Goal: Check status: Check status

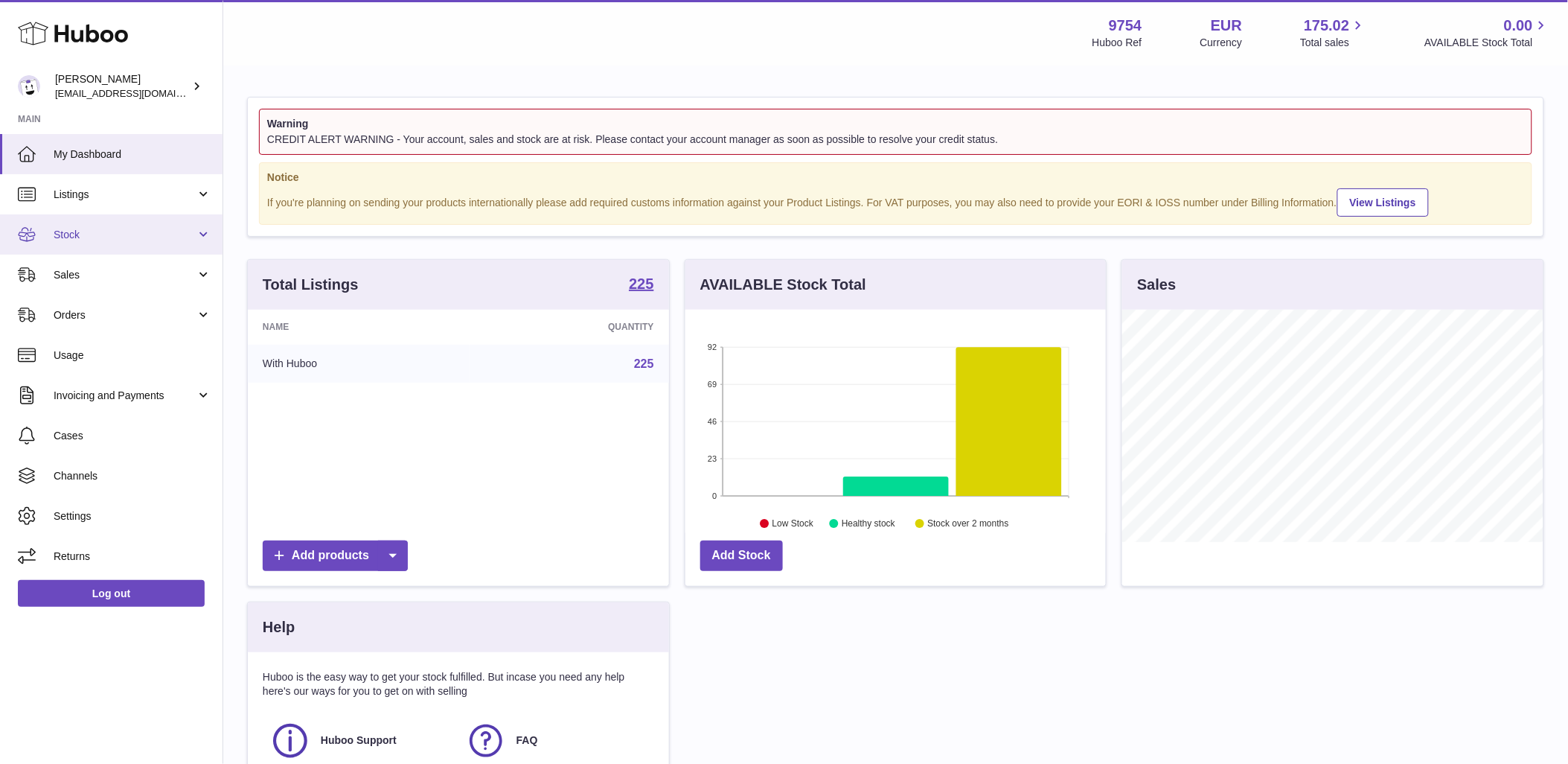
scroll to position [232, 421]
click at [114, 274] on span "Sales" at bounding box center [125, 275] width 142 height 14
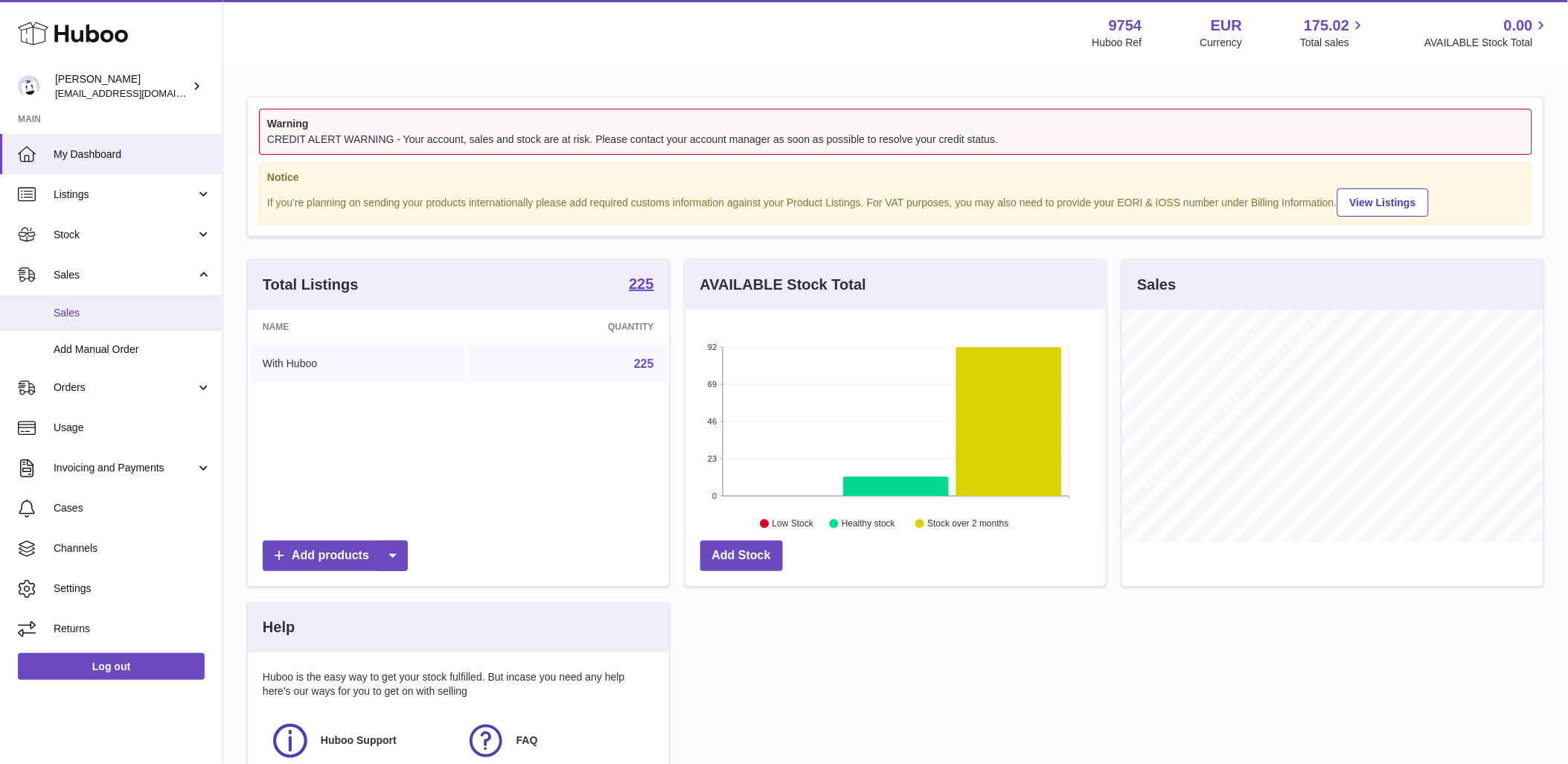
click at [118, 297] on link "Sales" at bounding box center [111, 313] width 222 height 37
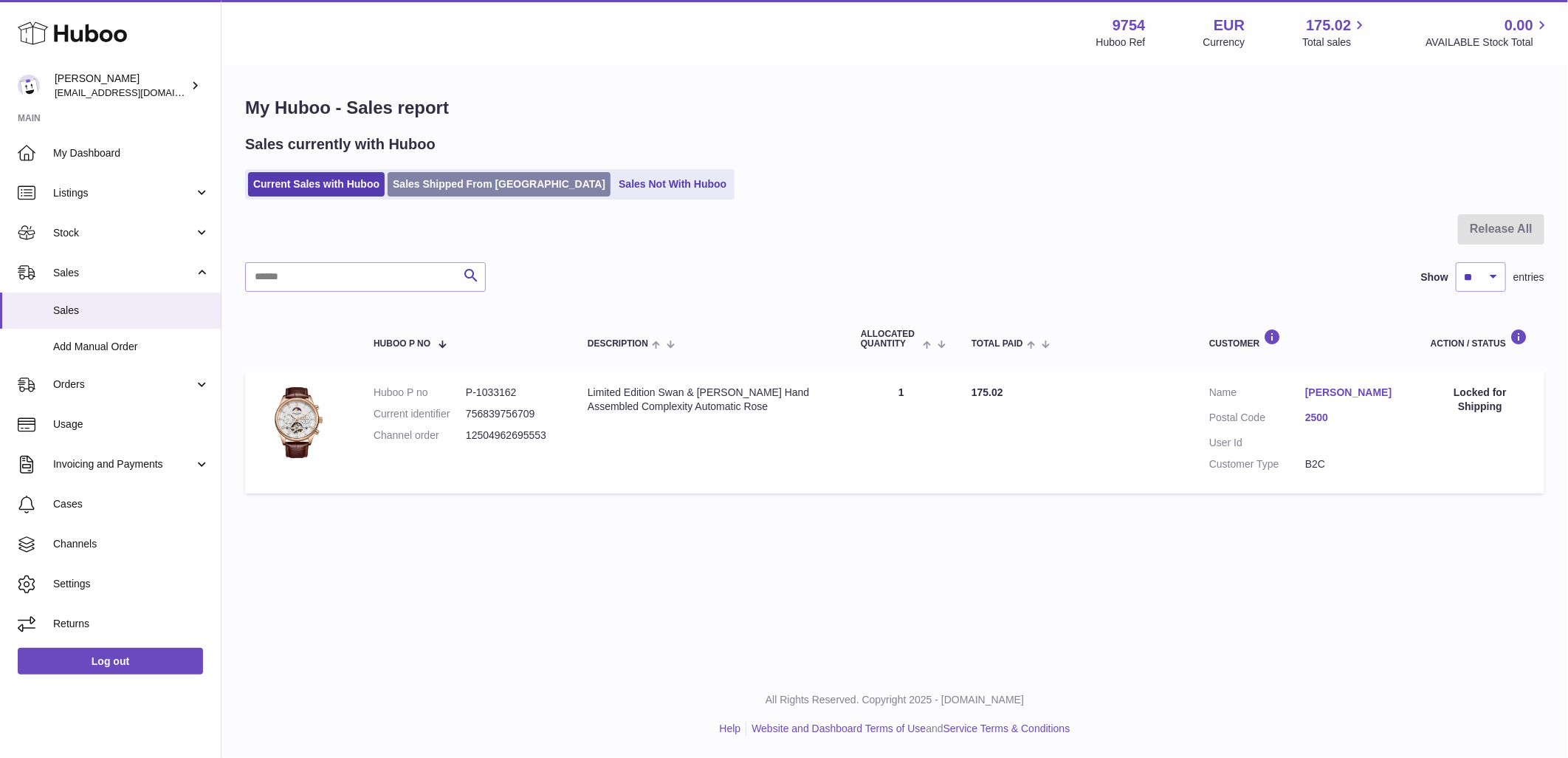
click at [455, 195] on link "Sales Shipped From [GEOGRAPHIC_DATA]" at bounding box center [498, 184] width 223 height 24
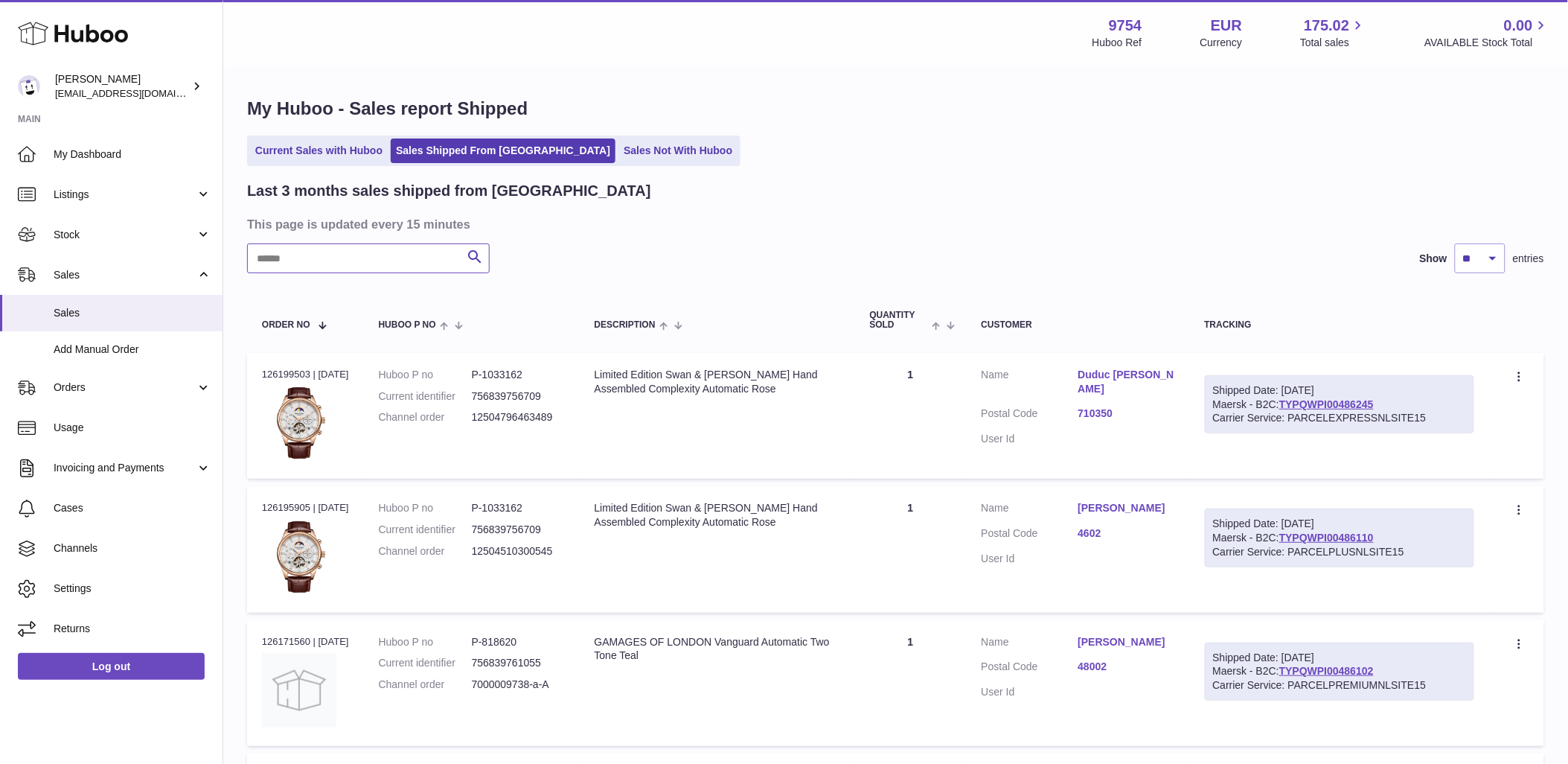
click at [377, 264] on input "text" at bounding box center [368, 258] width 243 height 29
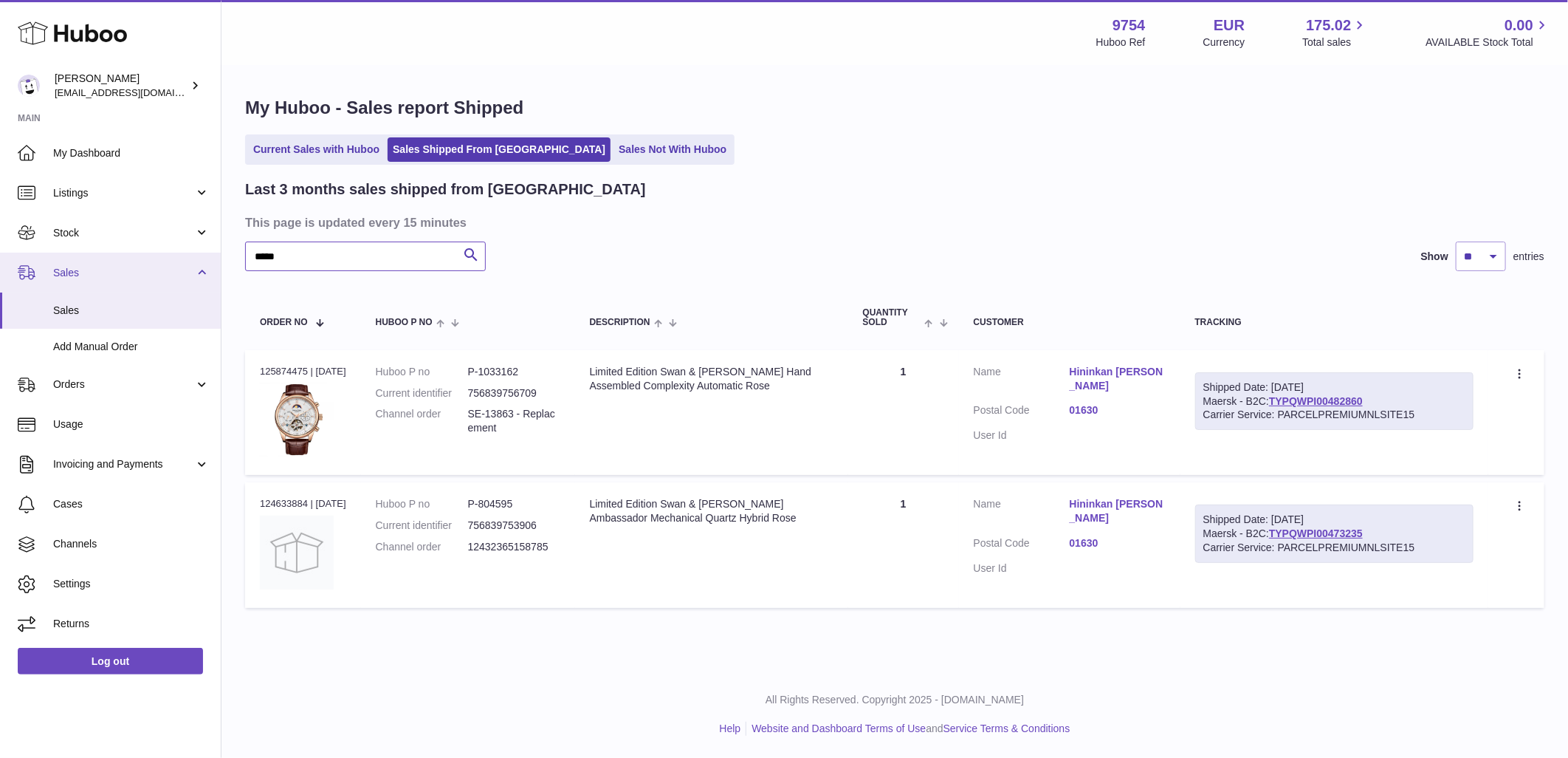
type input "*****"
